Goal: Information Seeking & Learning: Understand process/instructions

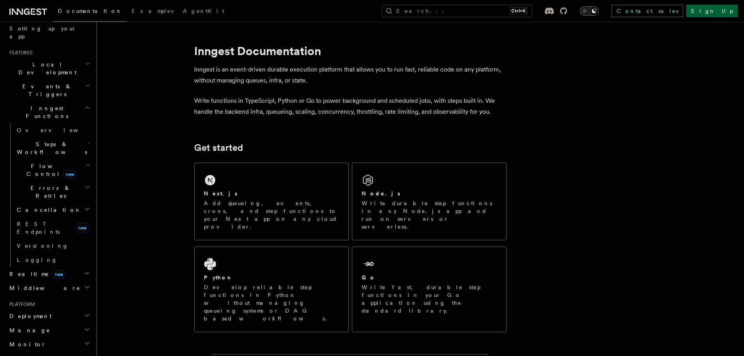
scroll to position [50, 0]
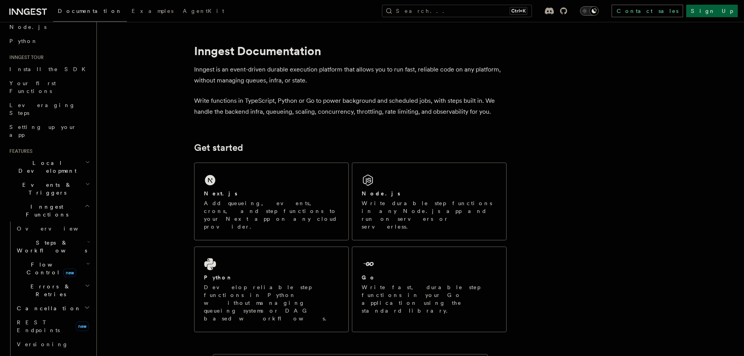
click at [62, 156] on h2 "Local Development" at bounding box center [48, 167] width 85 height 22
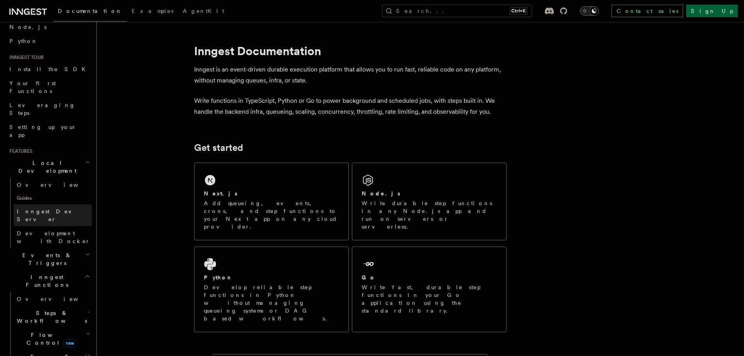
click at [64, 204] on link "Inngest Dev Server" at bounding box center [53, 215] width 78 height 22
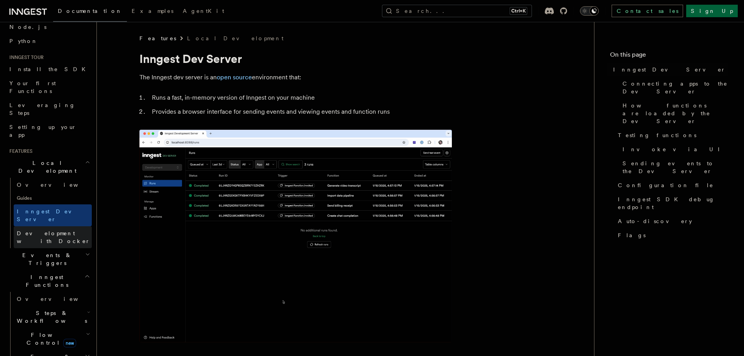
click at [70, 230] on span "Development with Docker" at bounding box center [53, 237] width 73 height 14
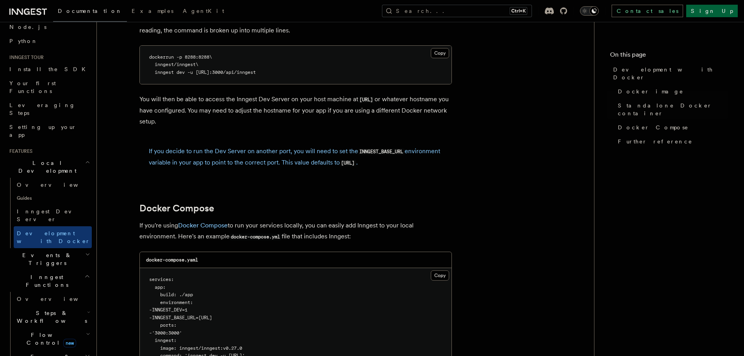
scroll to position [312, 0]
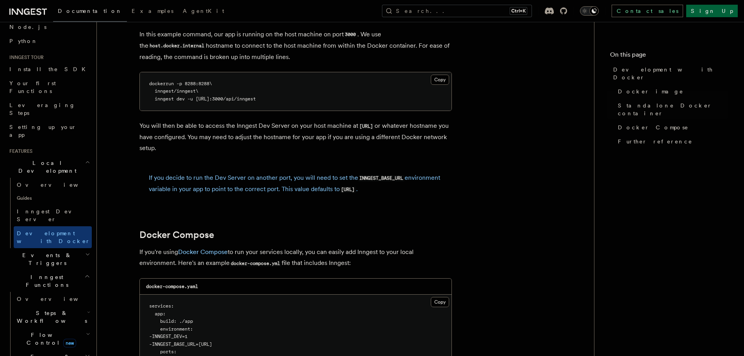
click at [421, 178] on p "If you decide to run the Dev Server on another port, you will need to set the I…" at bounding box center [296, 183] width 294 height 23
click at [406, 188] on p "If you decide to run the Dev Server on another port, you will need to set the I…" at bounding box center [296, 183] width 294 height 23
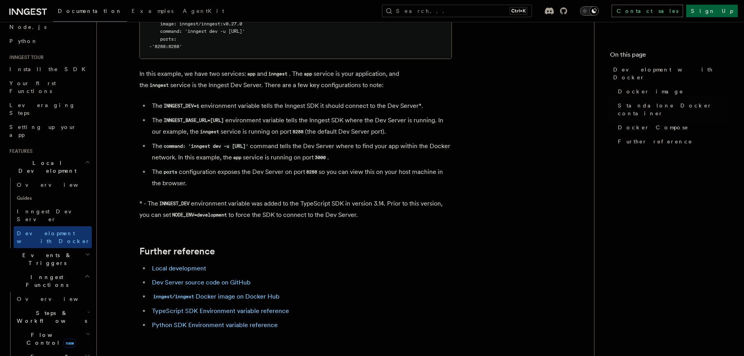
scroll to position [664, 0]
click at [250, 144] on code "command: 'inngest dev -u [URL]'" at bounding box center [205, 145] width 87 height 7
copy code "inngest"
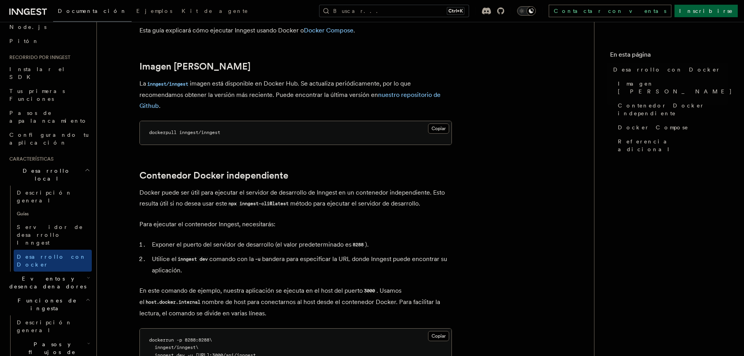
scroll to position [117, 0]
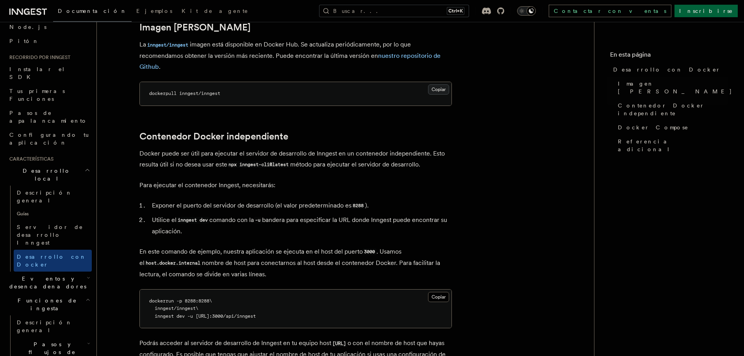
click at [436, 86] on button "Copiar Copiado" at bounding box center [438, 89] width 21 height 10
click at [437, 297] on button "Copiar Copiado" at bounding box center [438, 297] width 21 height 10
